Goal: Task Accomplishment & Management: Manage account settings

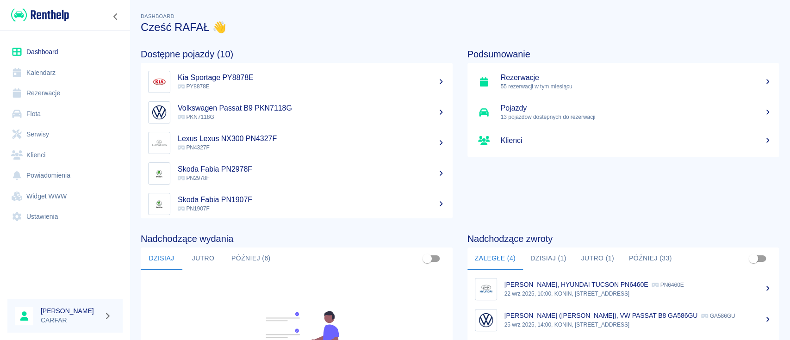
click at [52, 89] on link "Rezerwacje" at bounding box center [64, 93] width 115 height 21
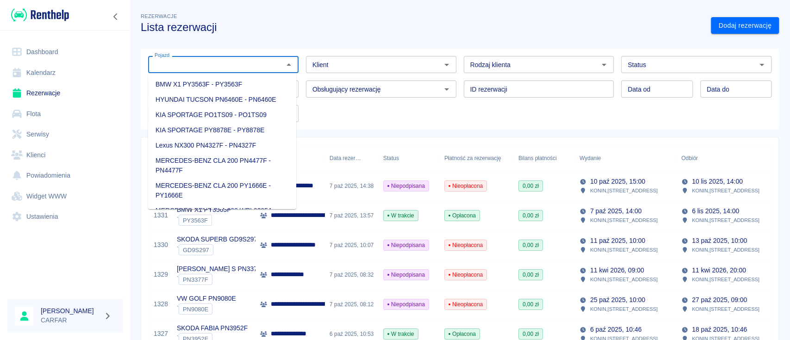
click at [189, 69] on input "Pojazd" at bounding box center [216, 65] width 130 height 12
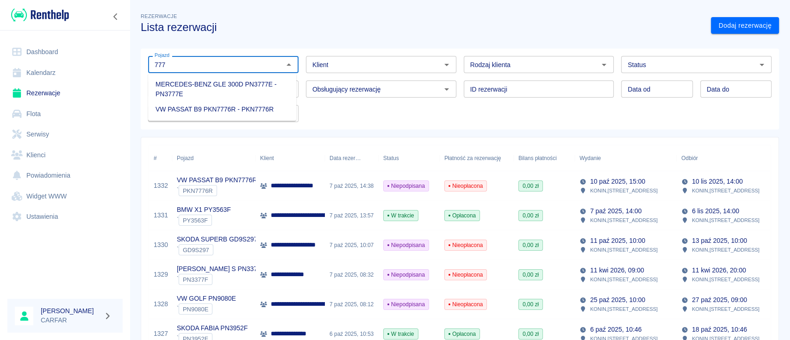
click at [204, 108] on li "VW PASSAT B9 PKN7776R - PKN7776R" at bounding box center [222, 109] width 148 height 15
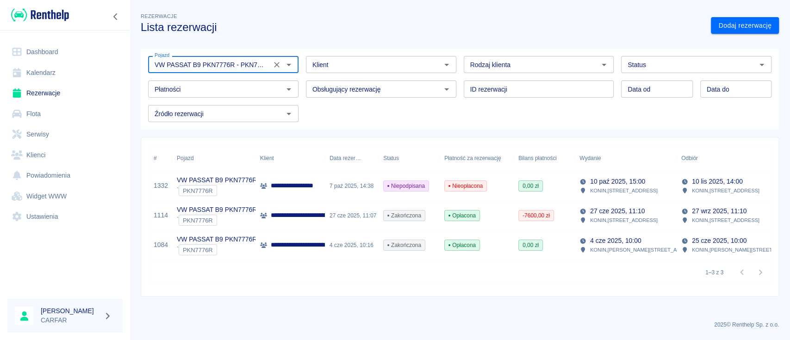
type input "VW PASSAT B9 PKN7776R - PKN7776R"
click at [42, 17] on img at bounding box center [40, 14] width 58 height 15
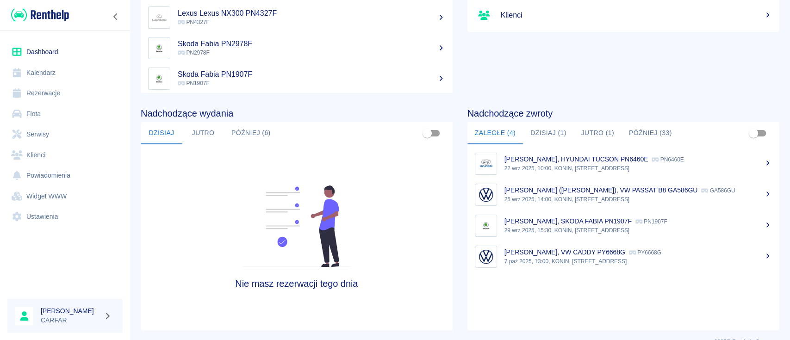
scroll to position [142, 0]
